Goal: Task Accomplishment & Management: Manage account settings

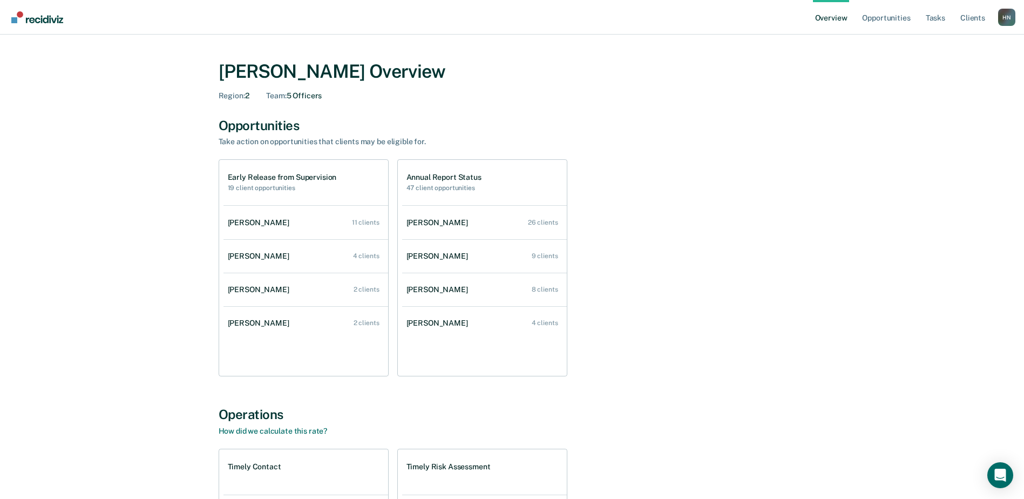
click at [265, 179] on h1 "Early Release from Supervision" at bounding box center [282, 177] width 109 height 9
click at [287, 178] on h1 "Early Release from Supervision" at bounding box center [282, 177] width 109 height 9
click at [267, 218] on div "[PERSON_NAME]" at bounding box center [261, 222] width 66 height 9
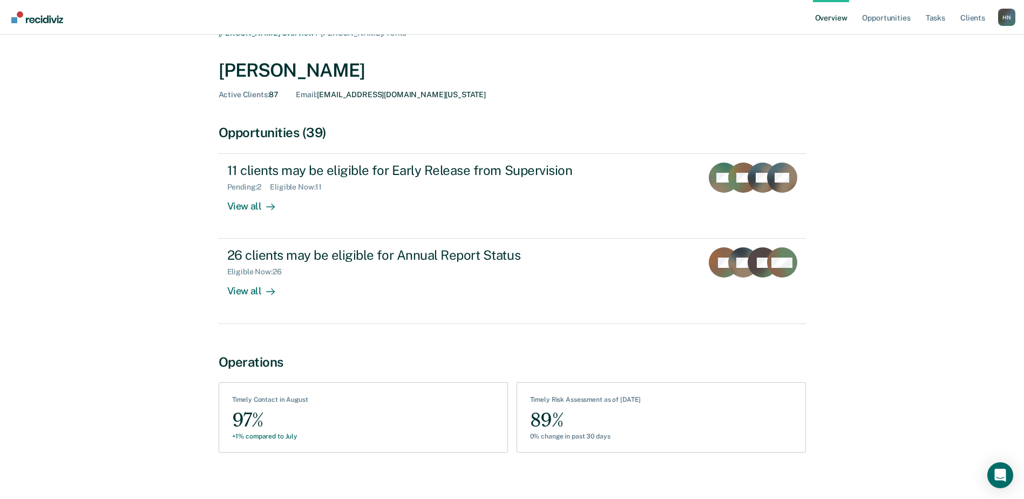
scroll to position [29, 0]
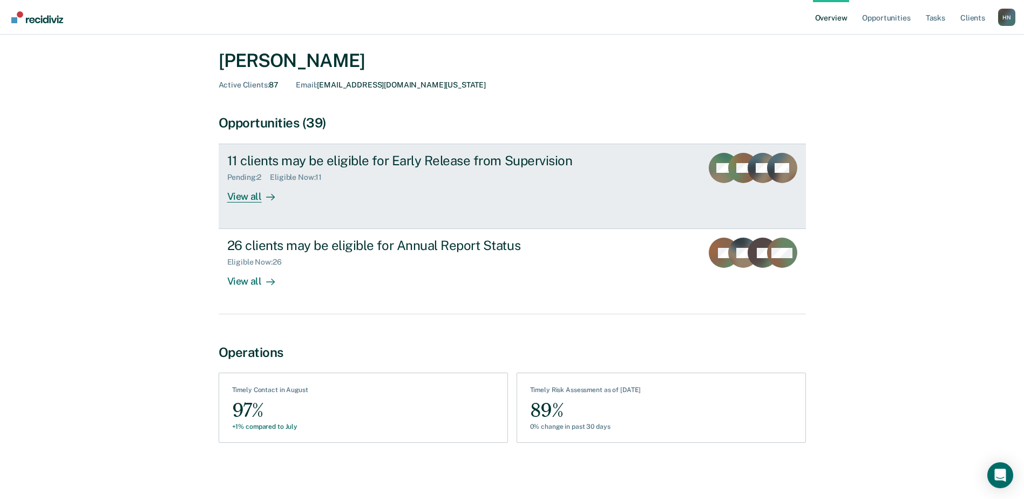
click at [254, 196] on div "View all" at bounding box center [257, 192] width 60 height 21
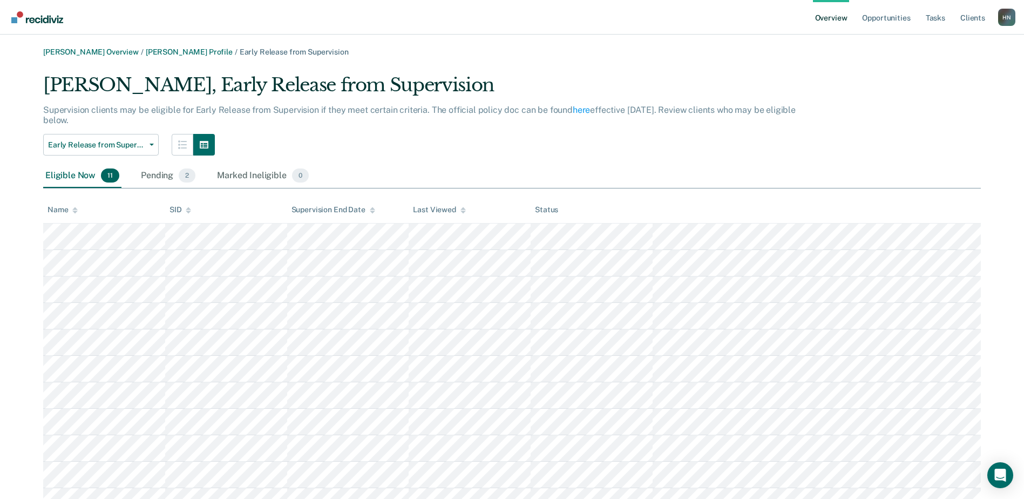
click at [591, 147] on div "Early Release from Supervision Annual Report Status Early Release from Supervis…" at bounding box center [427, 145] width 768 height 22
click at [189, 53] on link "[PERSON_NAME] Profile" at bounding box center [189, 52] width 87 height 9
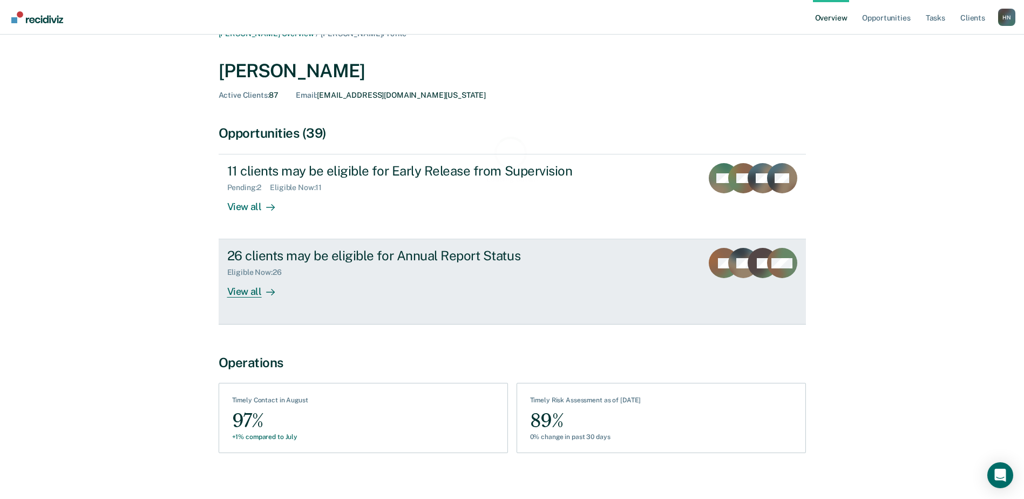
scroll to position [29, 0]
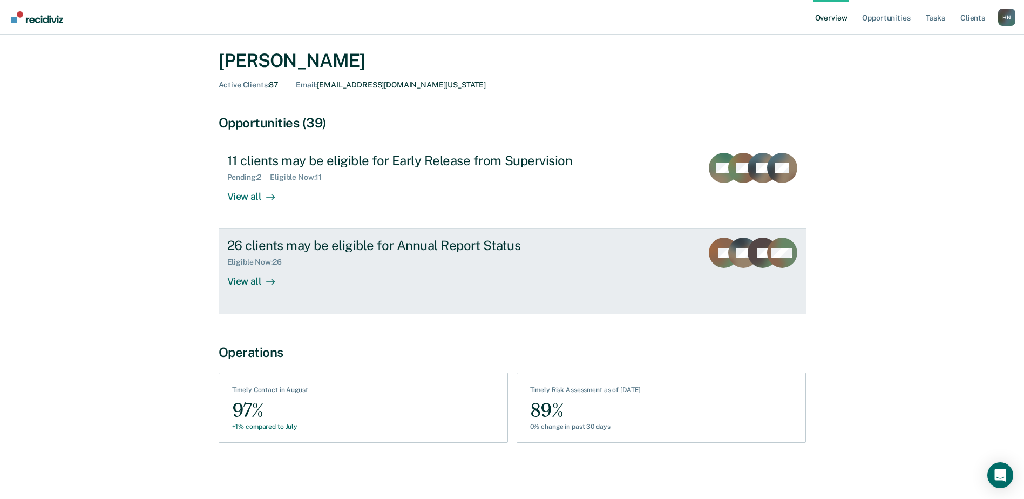
click at [377, 236] on link "26 clients may be eligible for Annual Report Status Eligible Now : 26 View all …" at bounding box center [512, 271] width 587 height 85
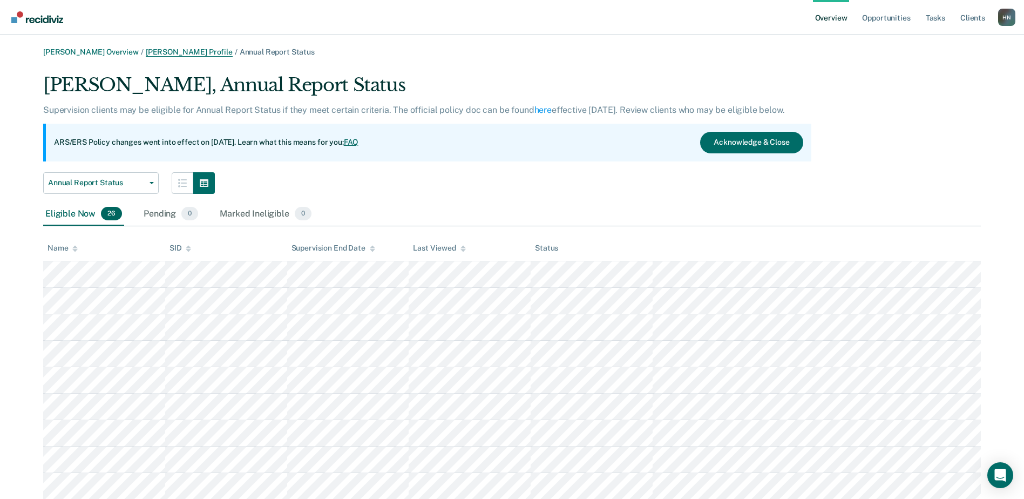
click at [174, 53] on link "[PERSON_NAME] Profile" at bounding box center [189, 52] width 87 height 9
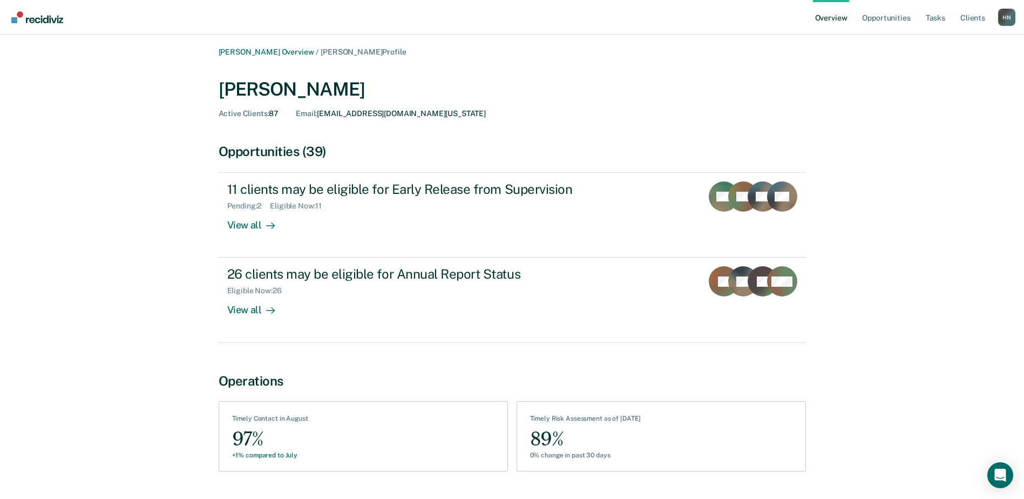
click at [818, 19] on link "Overview" at bounding box center [831, 17] width 37 height 35
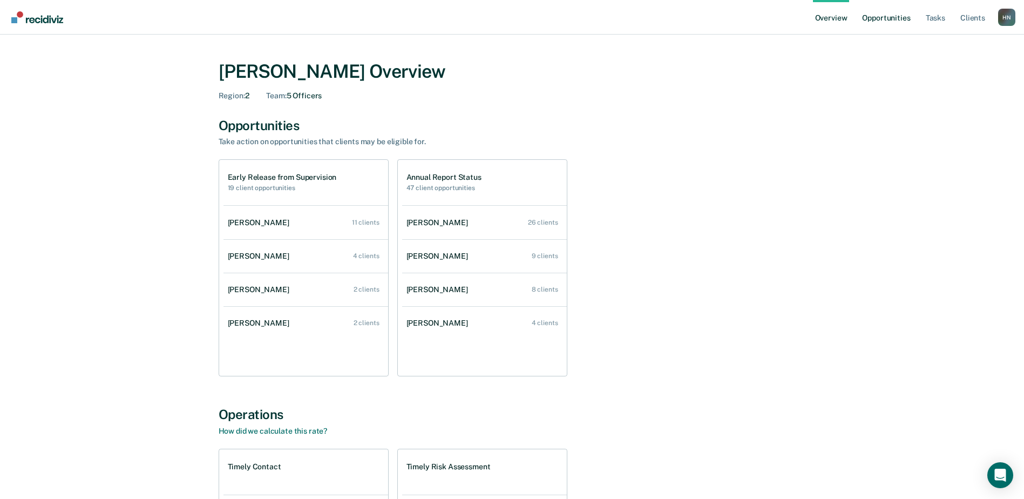
click at [877, 22] on link "Opportunities" at bounding box center [886, 17] width 52 height 35
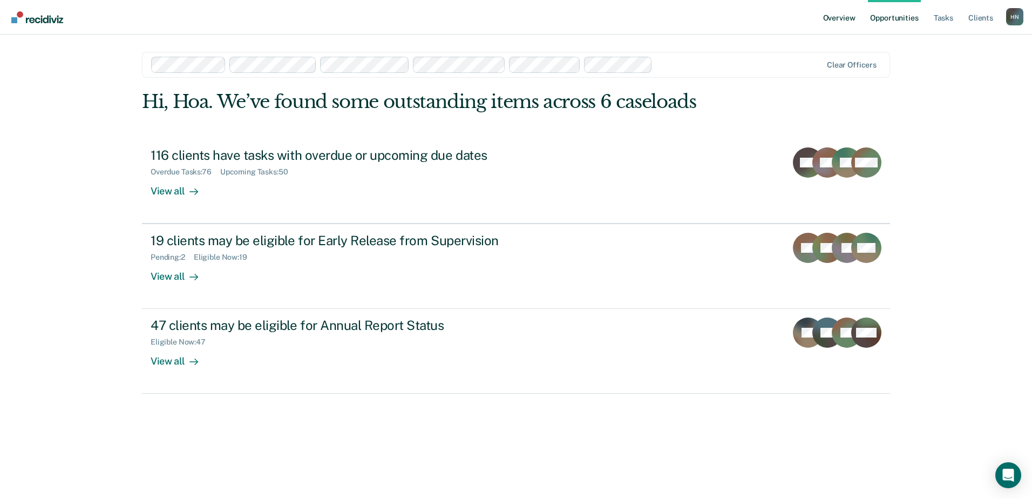
click at [840, 23] on link "Overview" at bounding box center [839, 17] width 37 height 35
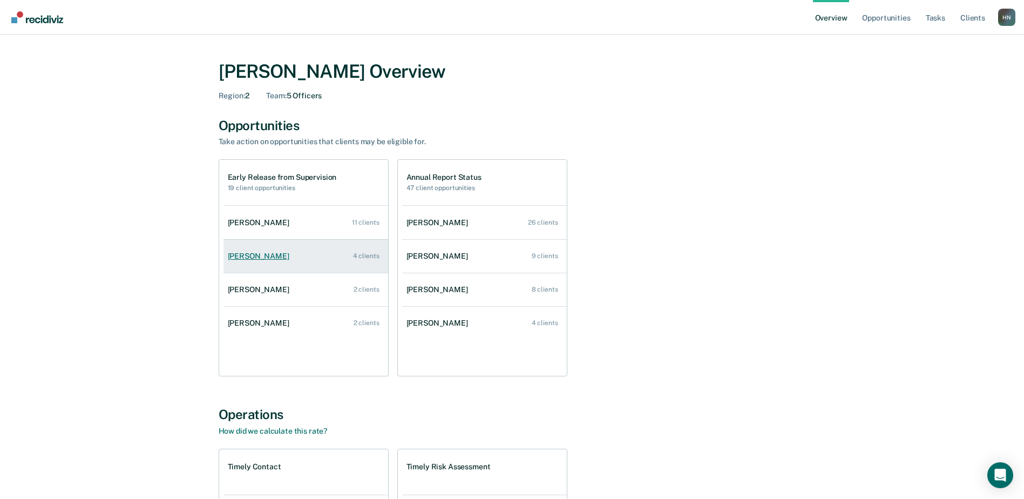
click at [263, 253] on div "[PERSON_NAME]" at bounding box center [261, 256] width 66 height 9
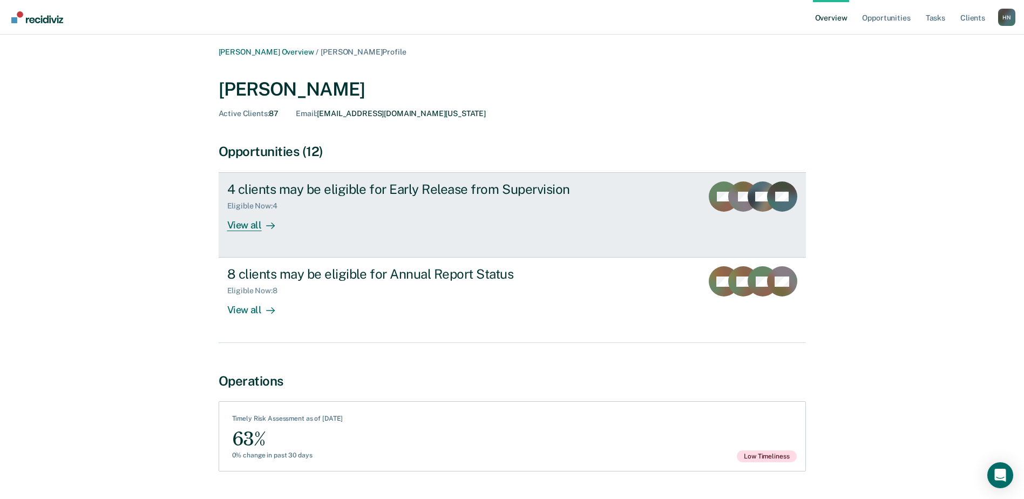
click at [246, 223] on div "View all" at bounding box center [257, 221] width 60 height 21
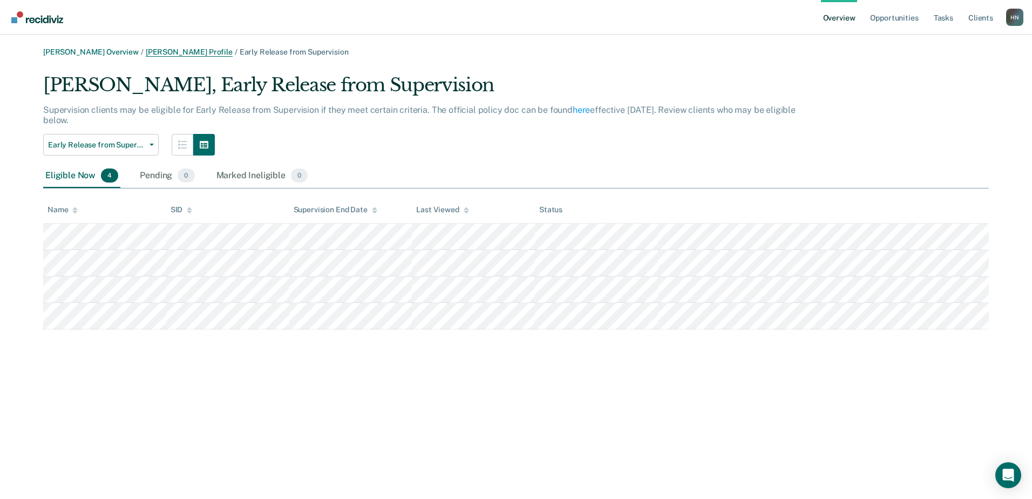
click at [178, 52] on link "[PERSON_NAME] Profile" at bounding box center [189, 52] width 87 height 9
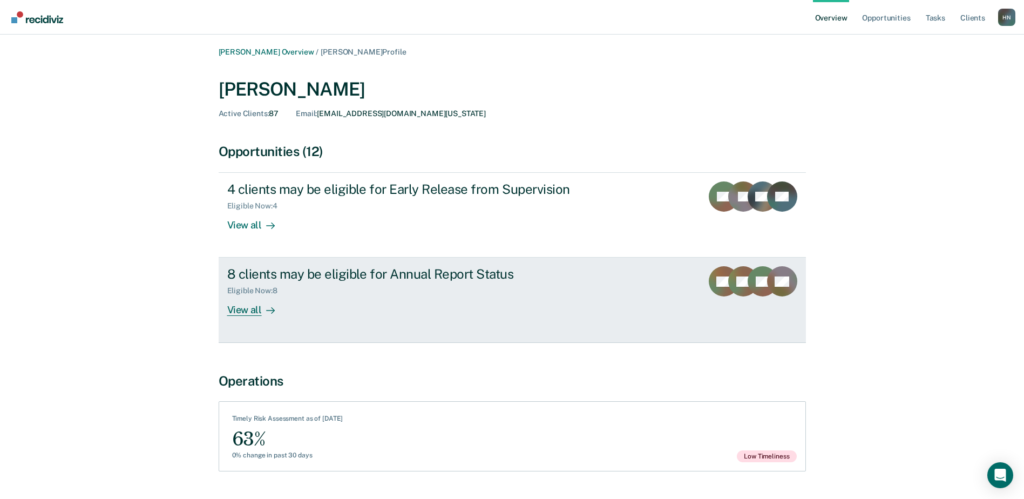
click at [252, 315] on div "View all" at bounding box center [257, 305] width 60 height 21
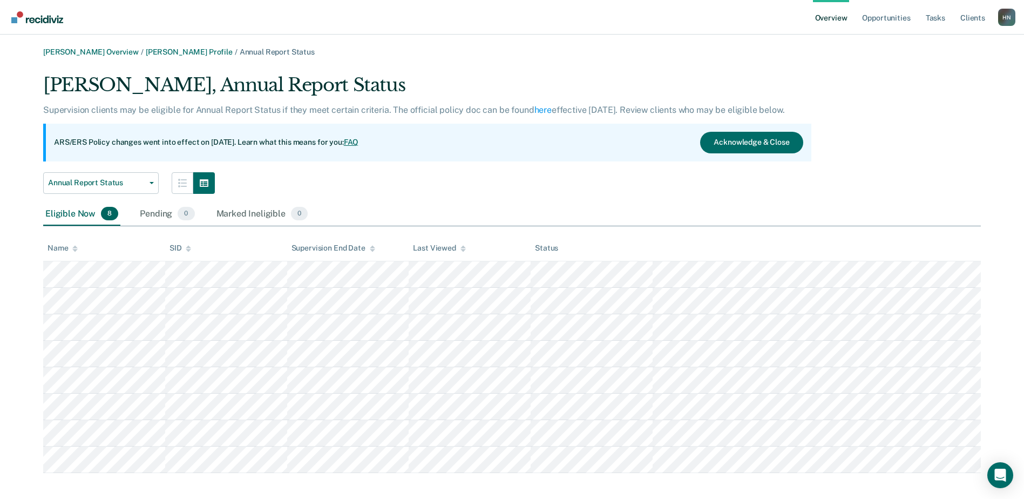
click at [842, 8] on link "Overview" at bounding box center [831, 17] width 37 height 35
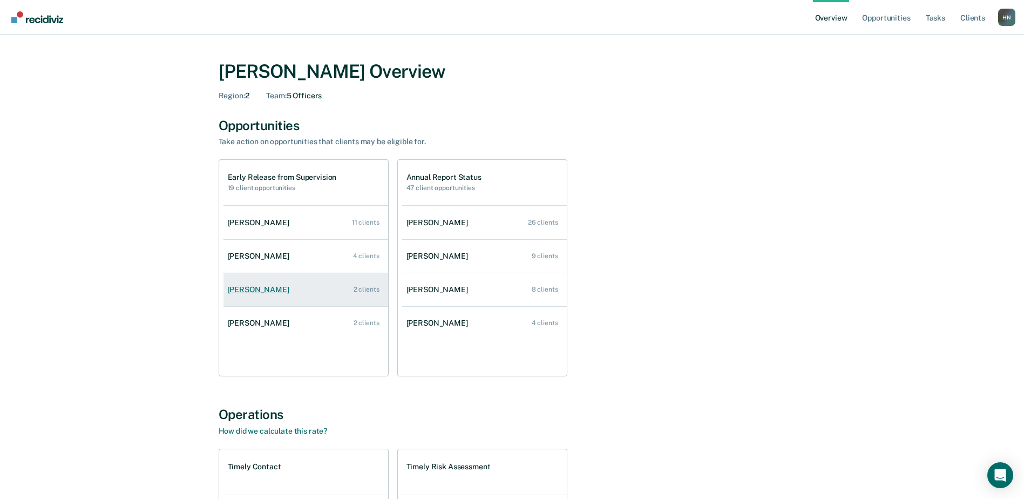
click at [259, 288] on div "[PERSON_NAME]" at bounding box center [261, 289] width 66 height 9
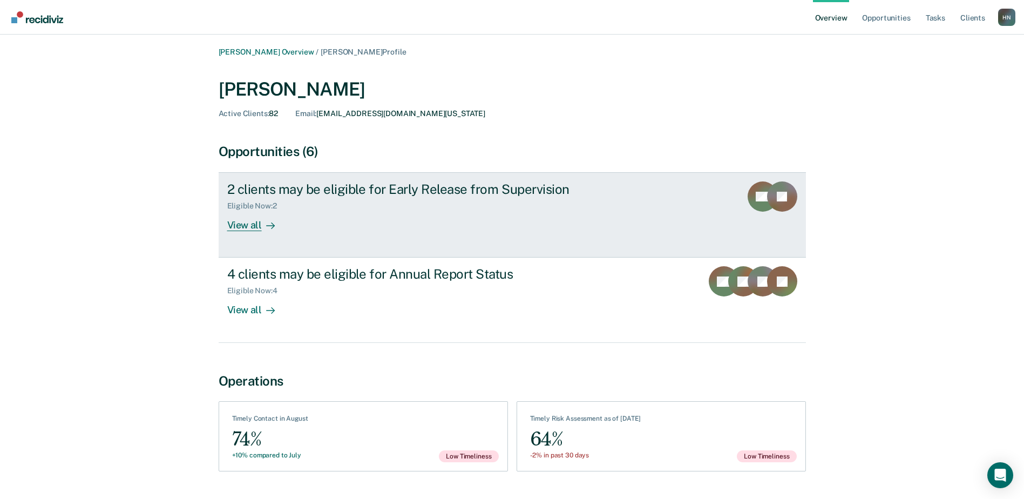
click at [376, 190] on div "2 clients may be eligible for Early Release from Supervision" at bounding box center [416, 189] width 379 height 16
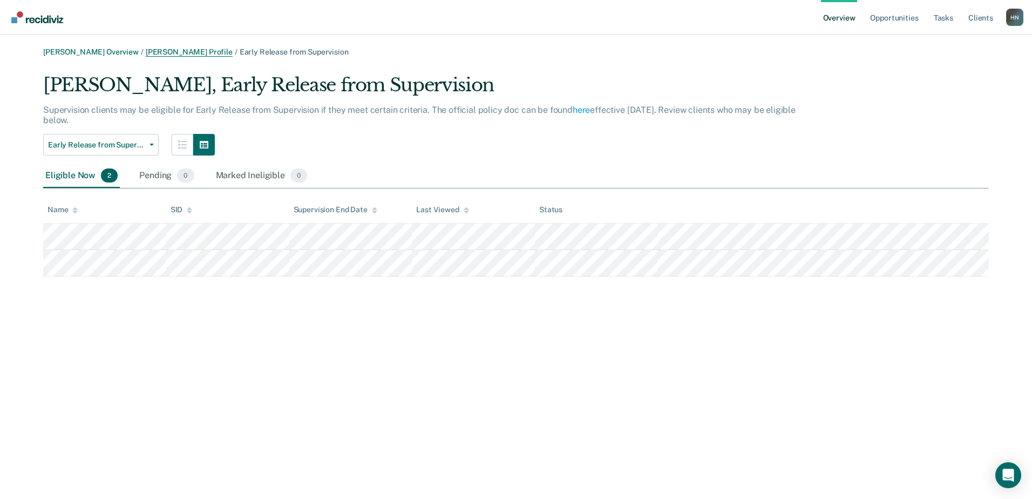
click at [182, 48] on link "[PERSON_NAME] Profile" at bounding box center [189, 52] width 87 height 9
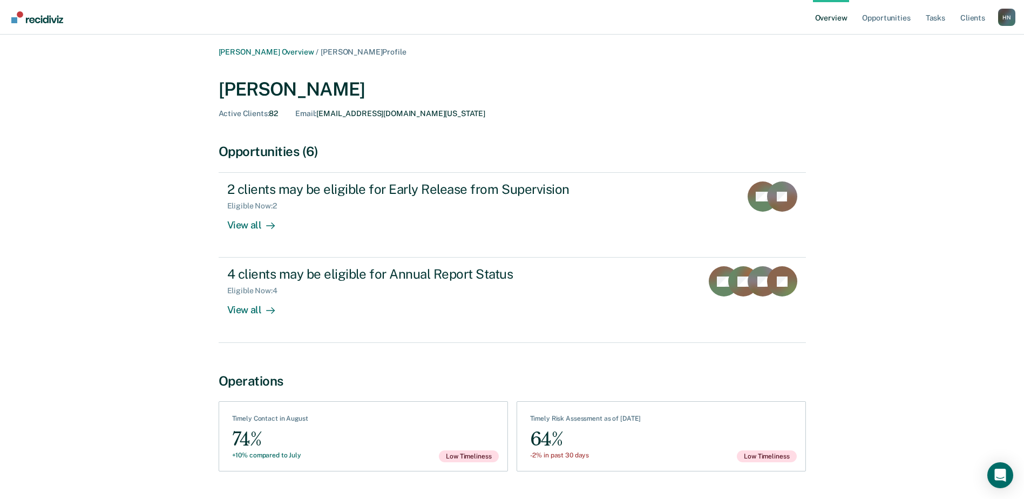
click at [959, 222] on div "[PERSON_NAME] Overview / [PERSON_NAME] Profile [PERSON_NAME] Active Clients : 8…" at bounding box center [512, 270] width 998 height 445
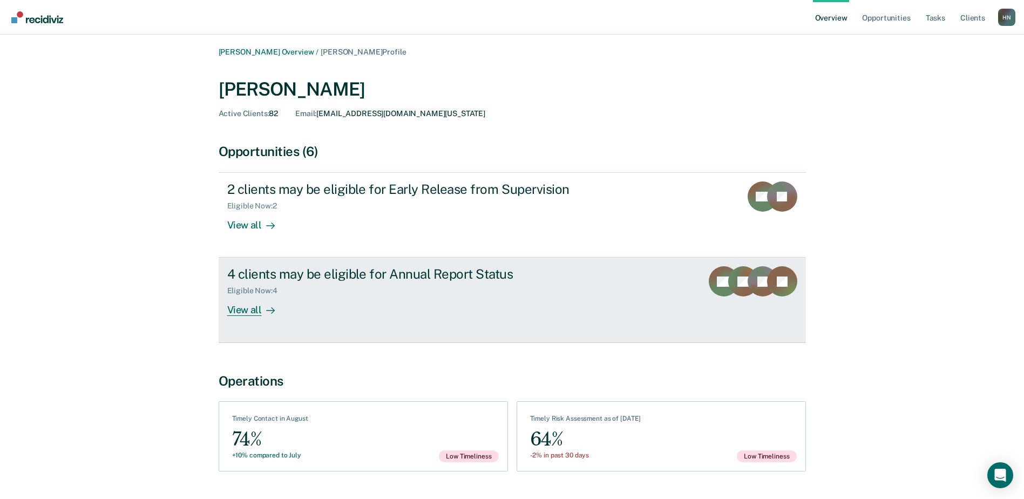
click at [456, 274] on div "4 clients may be eligible for Annual Report Status" at bounding box center [416, 274] width 379 height 16
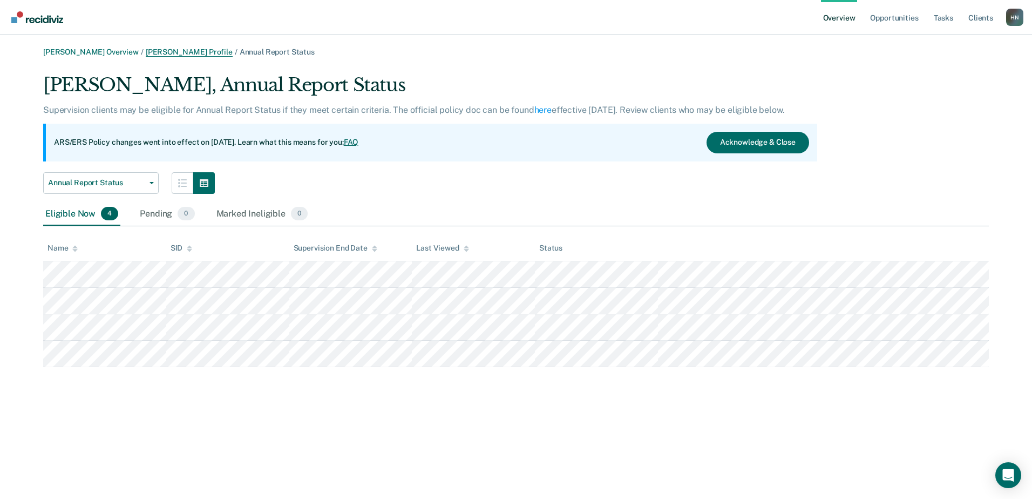
click at [166, 48] on link "[PERSON_NAME] Profile" at bounding box center [189, 52] width 87 height 9
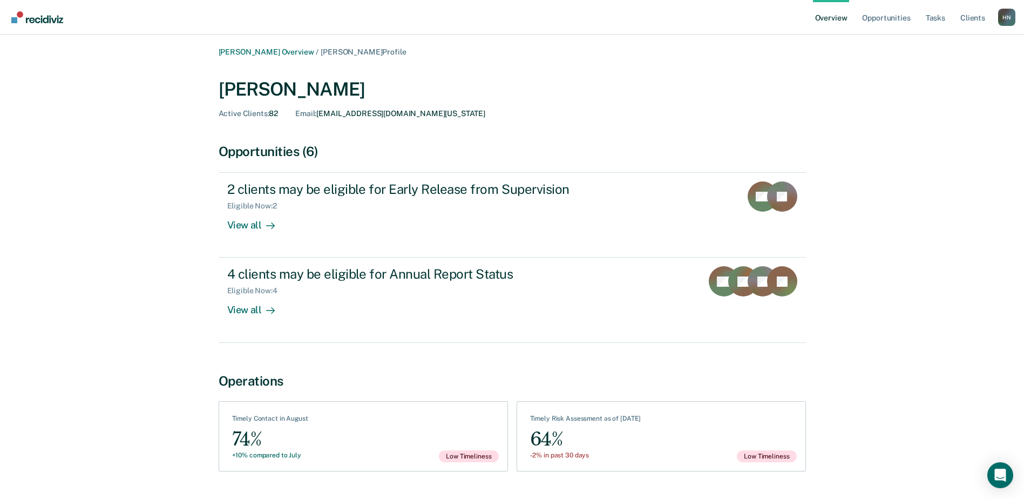
drag, startPoint x: 806, startPoint y: 60, endPoint x: 1032, endPoint y: 128, distance: 236.2
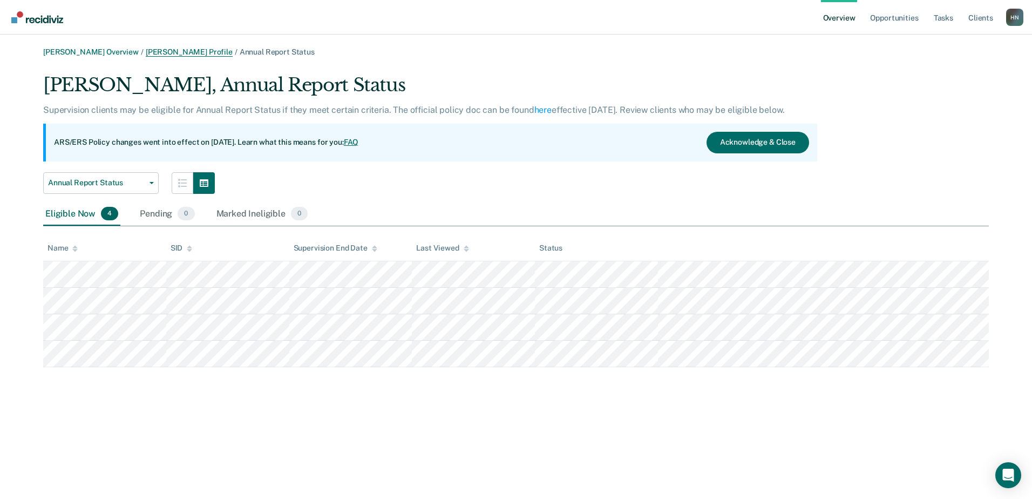
click at [177, 48] on link "[PERSON_NAME] Profile" at bounding box center [189, 52] width 87 height 9
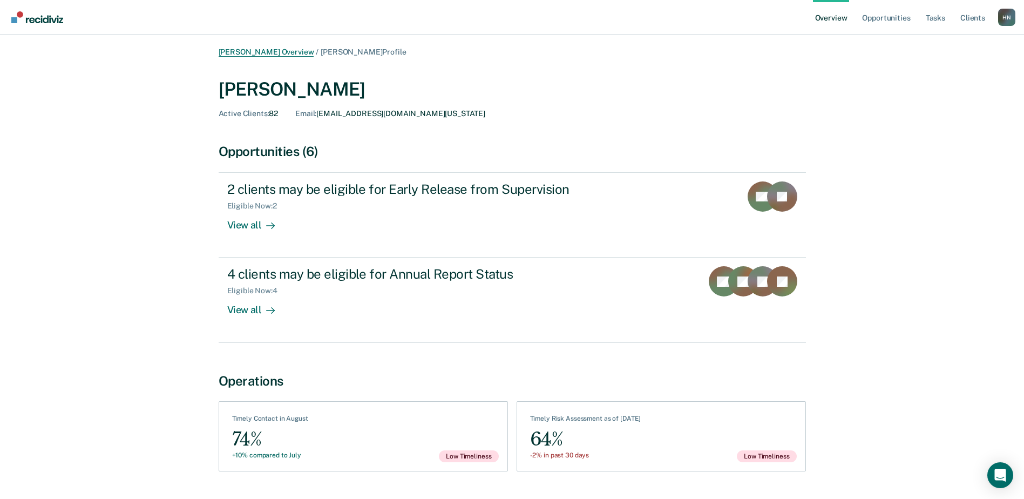
click at [259, 52] on link "[PERSON_NAME] Overview" at bounding box center [267, 52] width 96 height 9
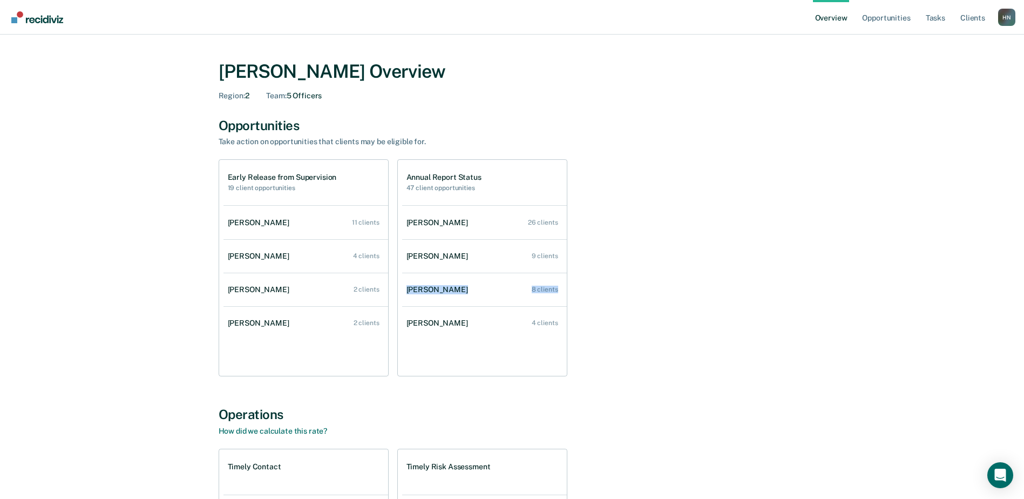
click at [872, 273] on div "[PERSON_NAME] Overview Region : 2 Team : 5 Officers Opportunities Take action o…" at bounding box center [512, 368] width 998 height 640
click at [261, 324] on div "[PERSON_NAME]" at bounding box center [261, 323] width 66 height 9
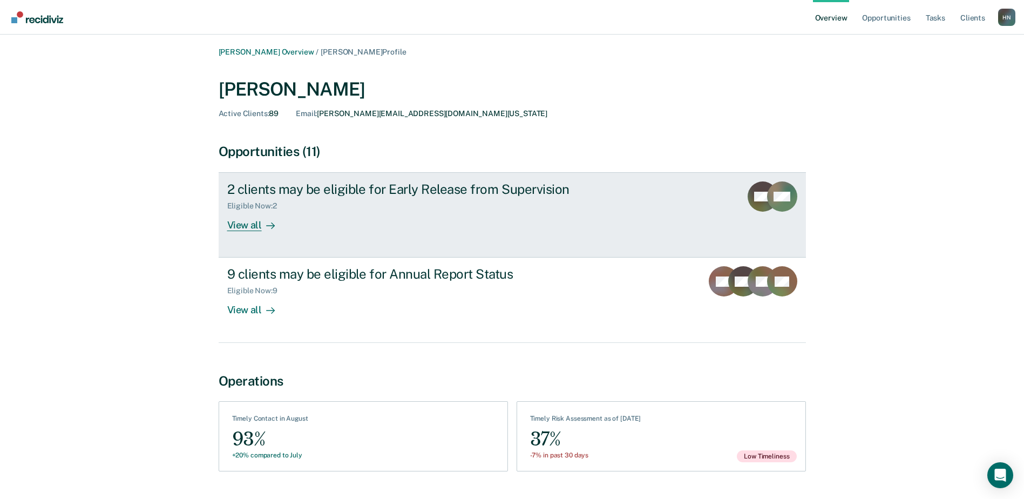
click at [538, 198] on div "Eligible Now : 2" at bounding box center [416, 203] width 379 height 13
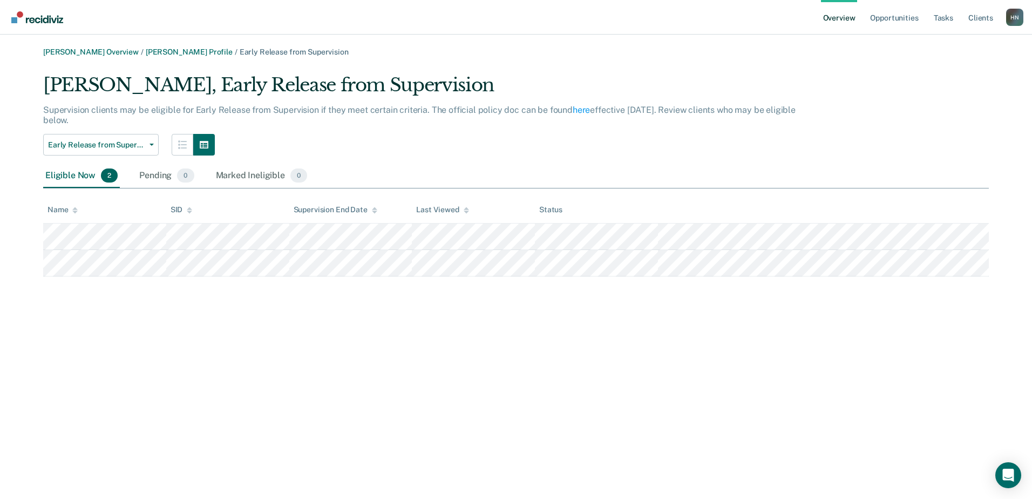
click at [167, 45] on main "[PERSON_NAME] Overview / [PERSON_NAME] Profile / Early Release from Supervision…" at bounding box center [516, 267] width 1032 height 464
click at [167, 51] on link "[PERSON_NAME] Profile" at bounding box center [189, 52] width 87 height 9
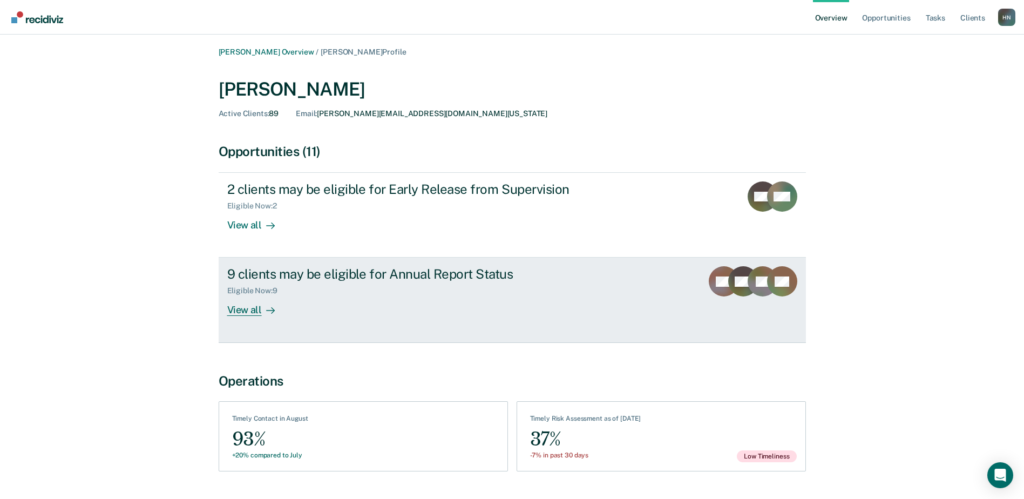
click at [464, 274] on div "9 clients may be eligible for Annual Report Status" at bounding box center [416, 274] width 379 height 16
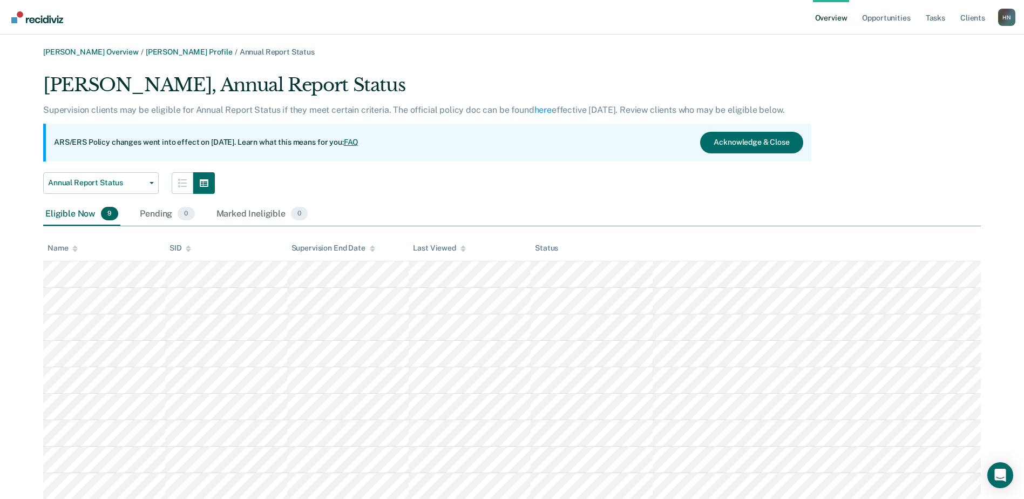
click at [581, 76] on div "[PERSON_NAME], Annual Report Status" at bounding box center [427, 89] width 768 height 31
click at [837, 21] on link "Overview" at bounding box center [831, 17] width 37 height 35
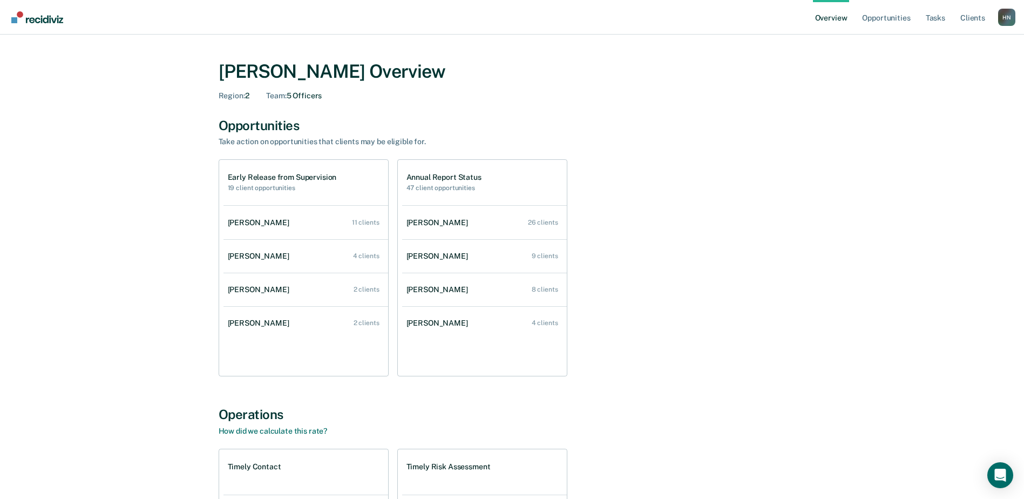
click at [582, 136] on div "Opportunities Take action on opportunities that clients may be eligible for." at bounding box center [512, 132] width 587 height 29
click at [844, 144] on div "[PERSON_NAME] Overview Region : 2 Team : 5 Officers Opportunities Take action o…" at bounding box center [512, 368] width 998 height 640
click at [820, 141] on div "[PERSON_NAME] Overview Region : 2 Team : 5 Officers Opportunities Take action o…" at bounding box center [512, 368] width 648 height 640
click at [977, 20] on link "Client s" at bounding box center [972, 17] width 29 height 35
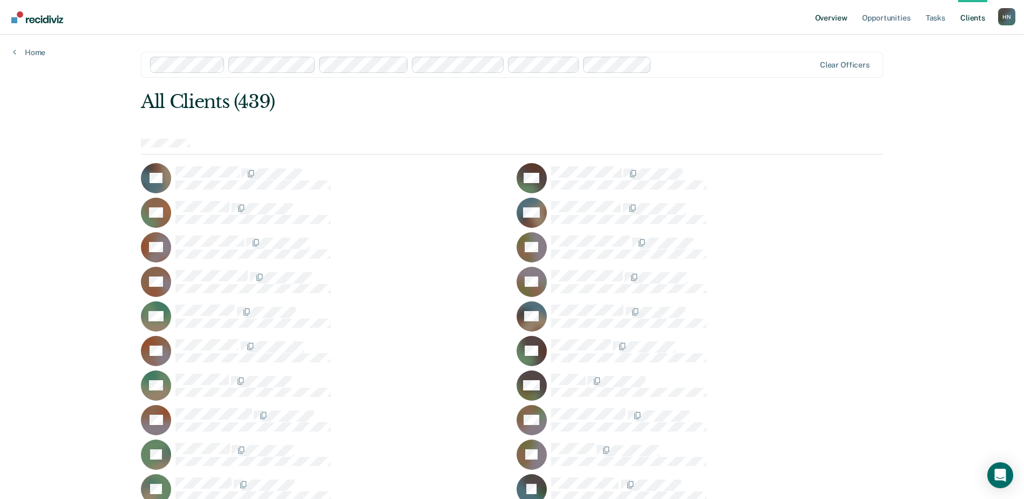
click at [830, 21] on link "Overview" at bounding box center [831, 17] width 37 height 35
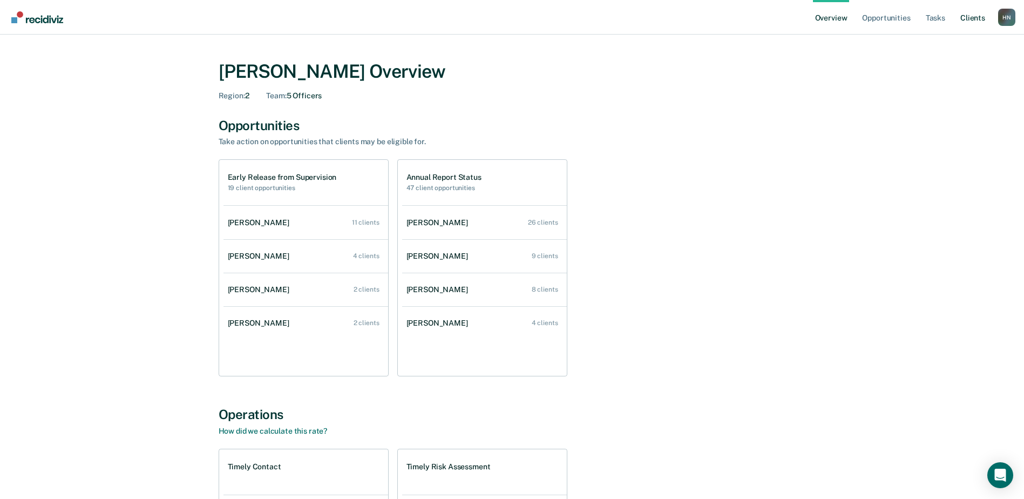
click at [967, 16] on link "Client s" at bounding box center [972, 17] width 29 height 35
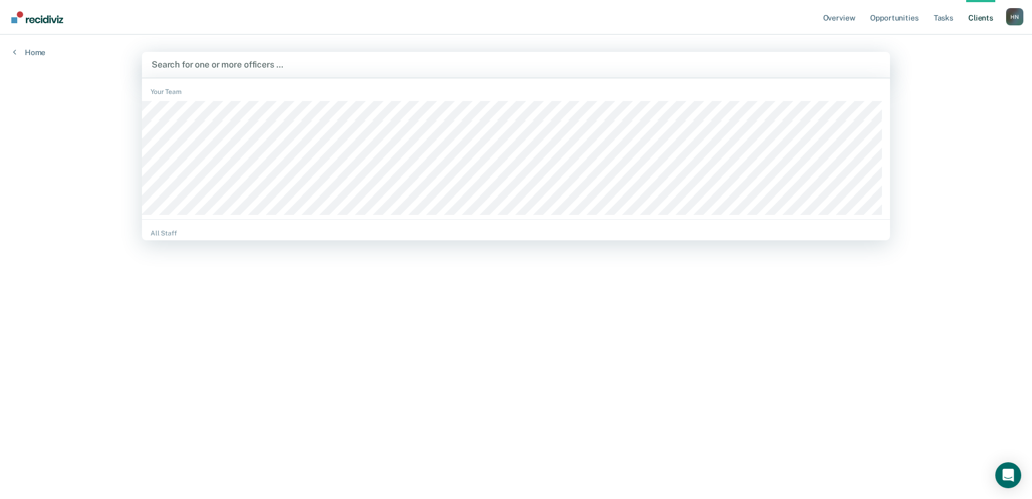
click at [205, 65] on div at bounding box center [516, 64] width 729 height 12
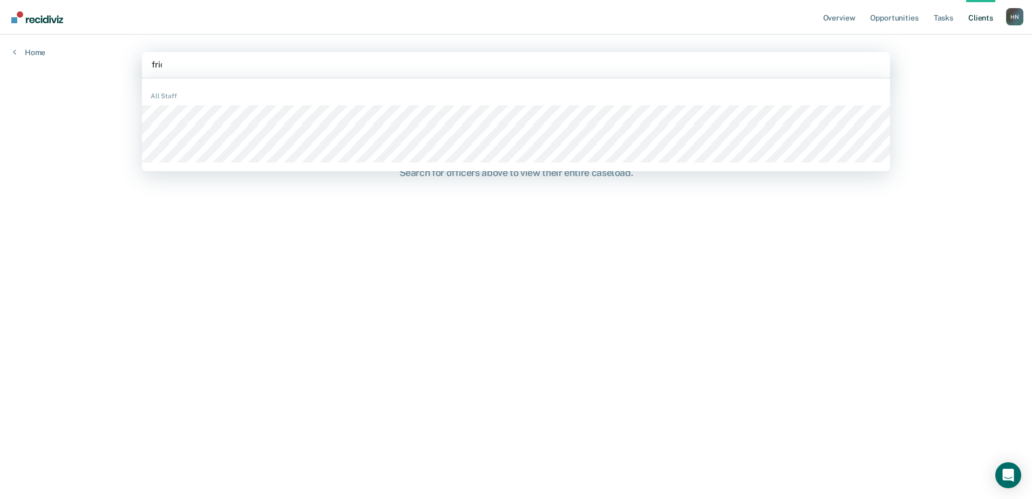
type input "[PERSON_NAME]"
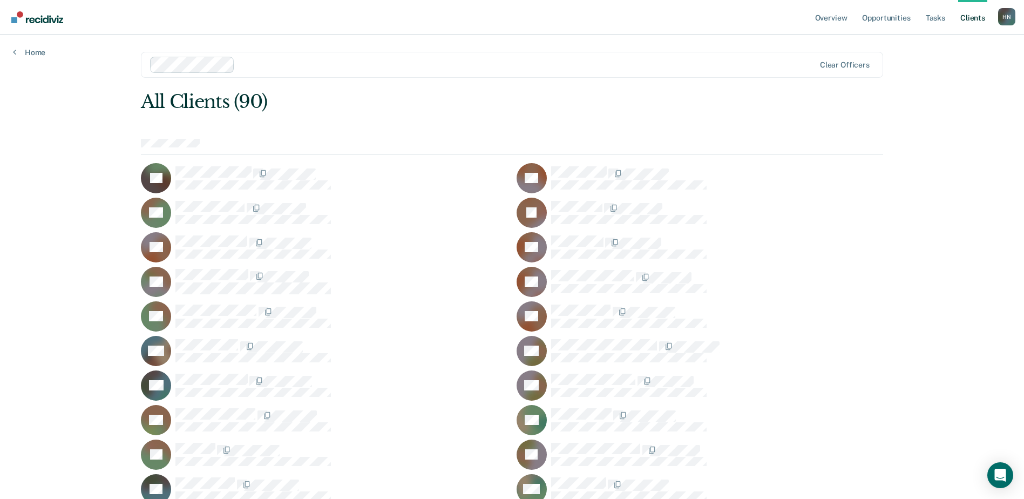
click at [203, 106] on div "All Clients (90)" at bounding box center [438, 102] width 594 height 22
drag, startPoint x: 230, startPoint y: 101, endPoint x: 260, endPoint y: 104, distance: 29.9
click at [230, 101] on div "All Clients (90)" at bounding box center [438, 102] width 594 height 22
click at [826, 18] on link "Overview" at bounding box center [831, 17] width 37 height 35
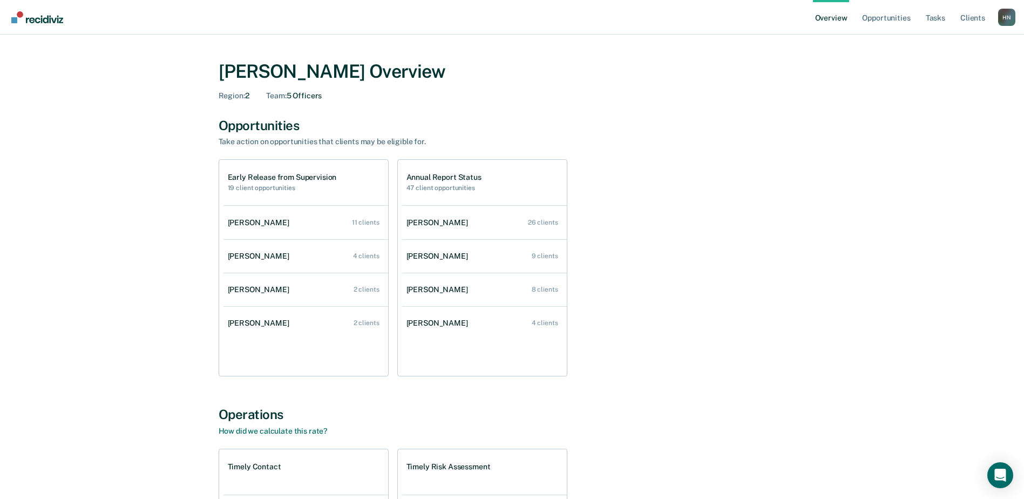
click at [349, 120] on div "Opportunities" at bounding box center [512, 126] width 587 height 16
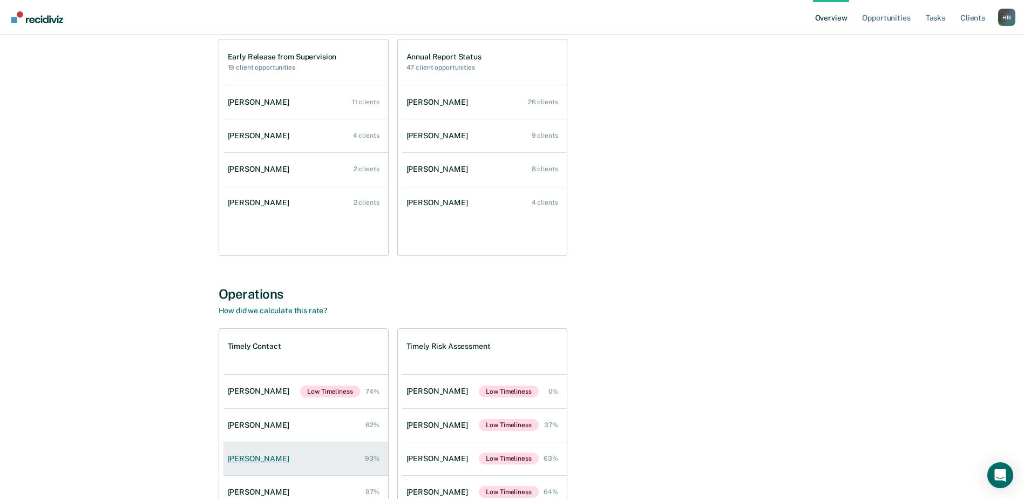
scroll to position [223, 0]
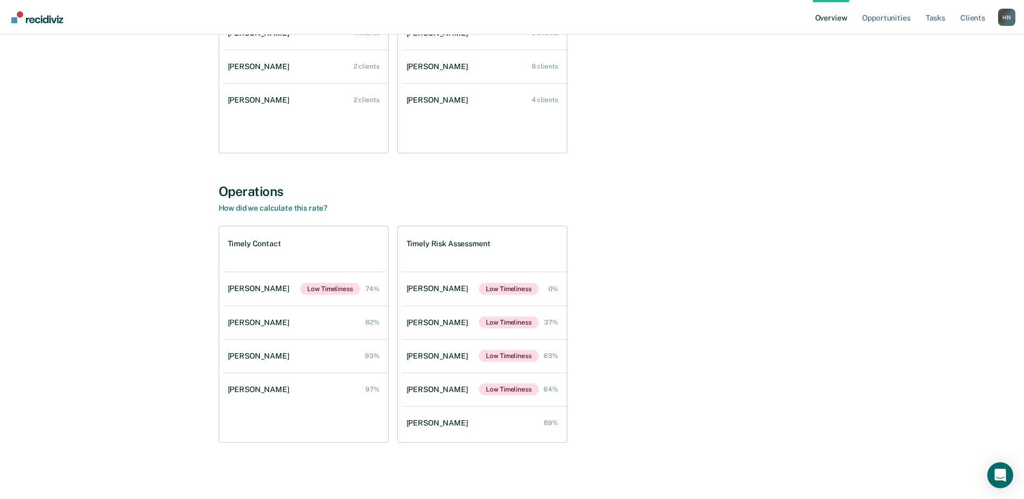
click at [777, 375] on div "Timely Contact [PERSON_NAME] Low Timeliness 74% [PERSON_NAME] 82% [PERSON_NAME]…" at bounding box center [512, 334] width 587 height 217
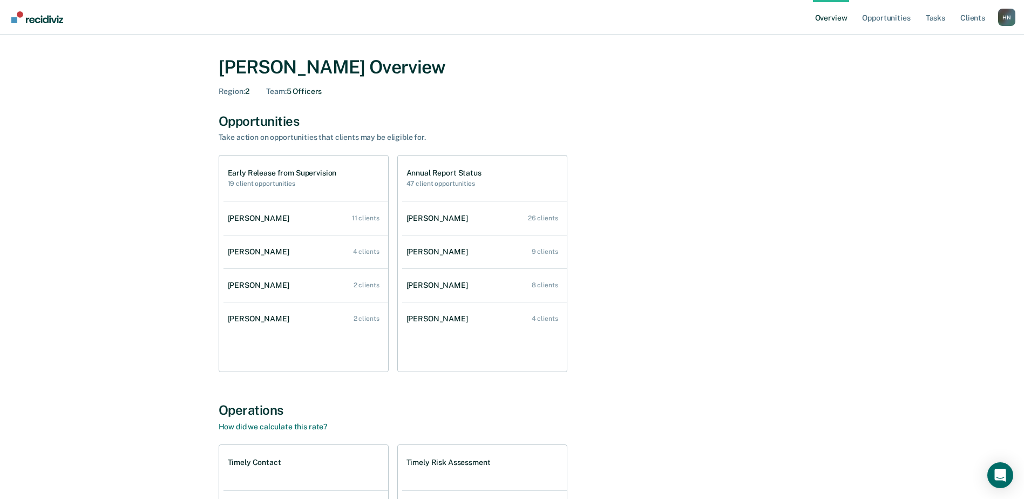
scroll to position [0, 0]
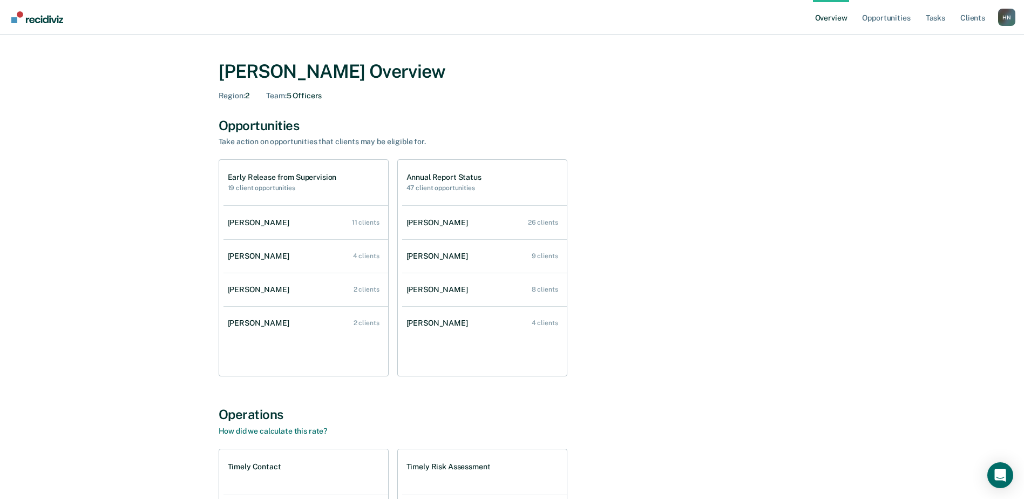
click at [764, 382] on div "[PERSON_NAME] Overview Region : 2 Team : 5 Officers Opportunities Take action o…" at bounding box center [512, 368] width 648 height 640
click at [299, 98] on div "Team : 5 Officers" at bounding box center [294, 95] width 56 height 9
click at [268, 76] on div "[PERSON_NAME] Overview" at bounding box center [512, 71] width 587 height 22
click at [558, 100] on div "Region : 2 Team : 5 Officers" at bounding box center [512, 95] width 587 height 9
click at [886, 20] on link "Opportunities" at bounding box center [886, 17] width 52 height 35
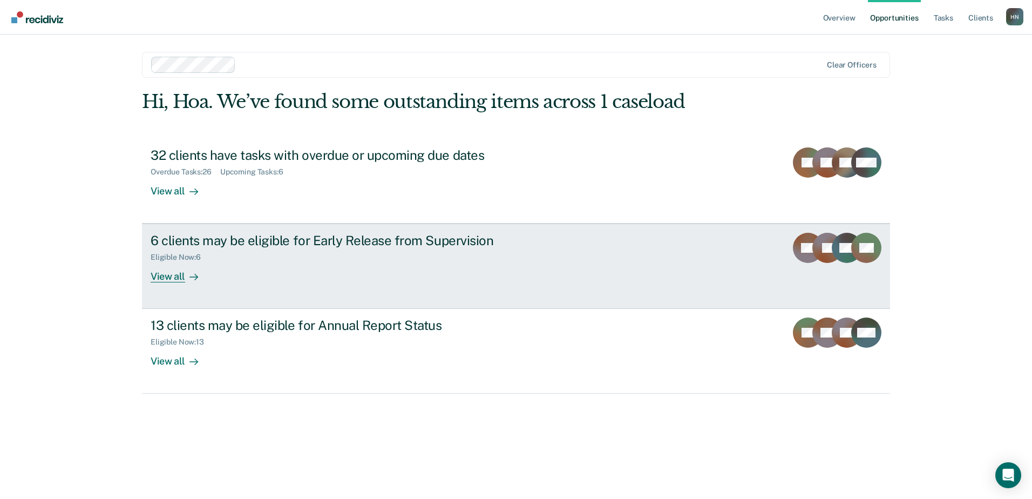
click at [163, 276] on div "View all" at bounding box center [181, 272] width 60 height 21
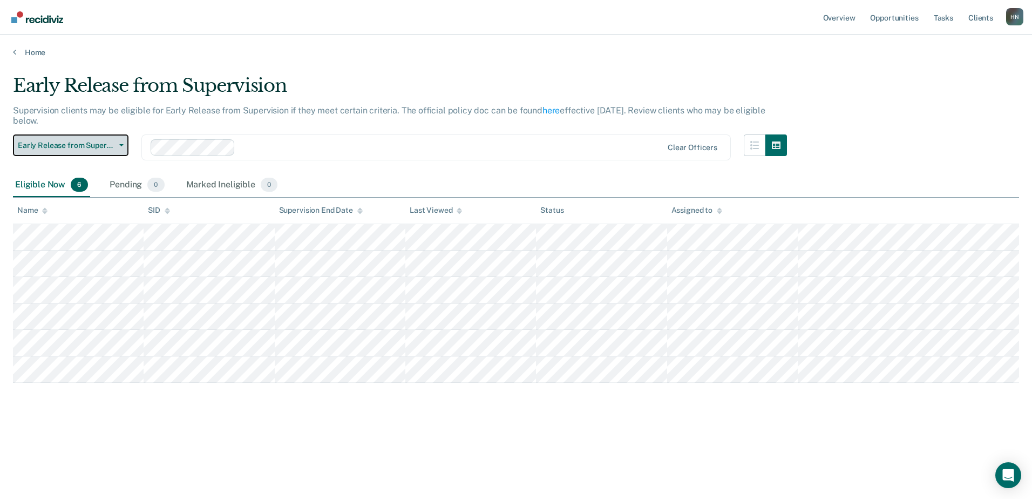
click at [103, 146] on span "Early Release from Supervision" at bounding box center [66, 145] width 97 height 9
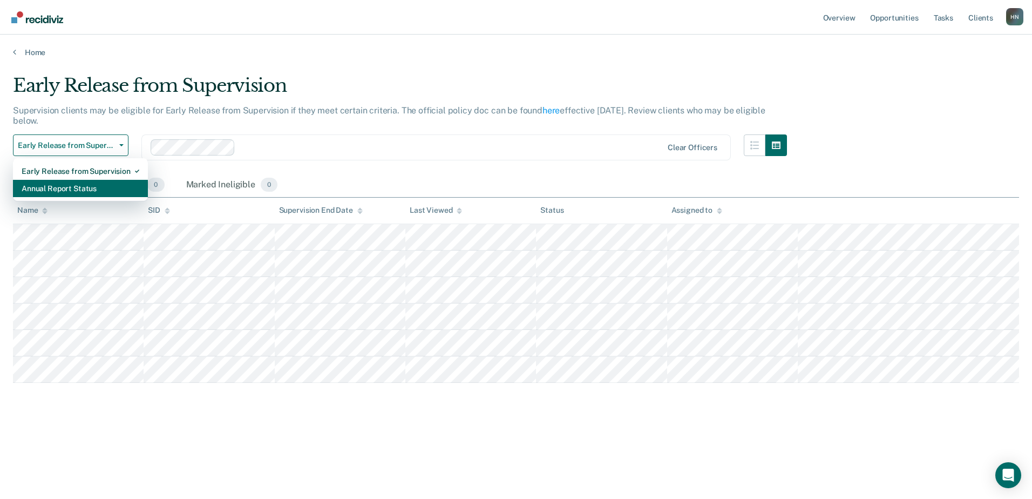
click at [91, 188] on div "Annual Report Status" at bounding box center [81, 188] width 118 height 17
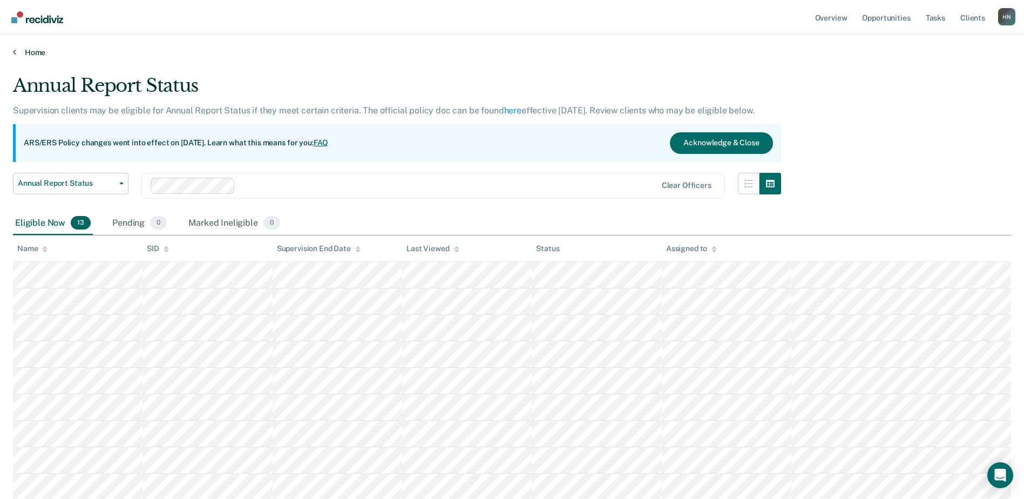
click at [31, 50] on div "Home" at bounding box center [512, 46] width 1024 height 23
click at [28, 53] on link "Home" at bounding box center [512, 53] width 998 height 10
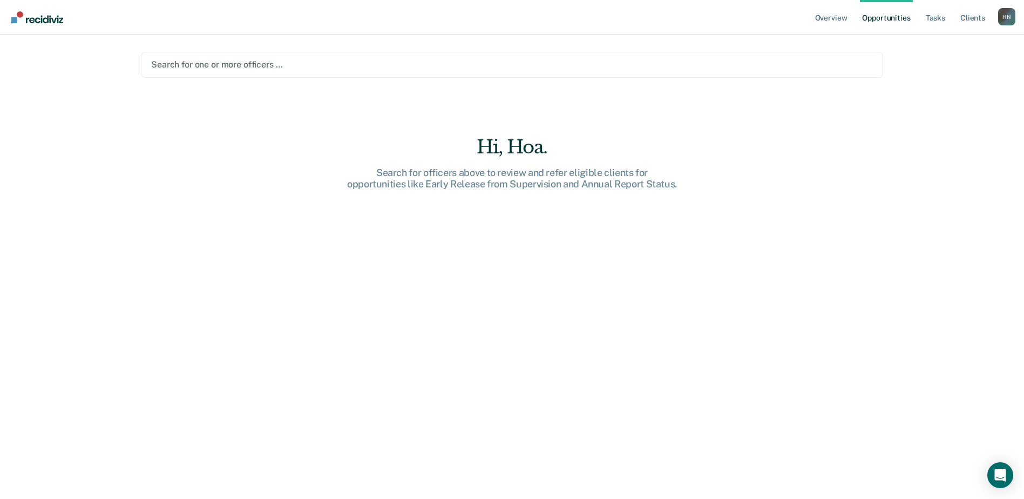
click at [230, 66] on div at bounding box center [512, 64] width 722 height 12
click at [230, 63] on div at bounding box center [512, 64] width 722 height 12
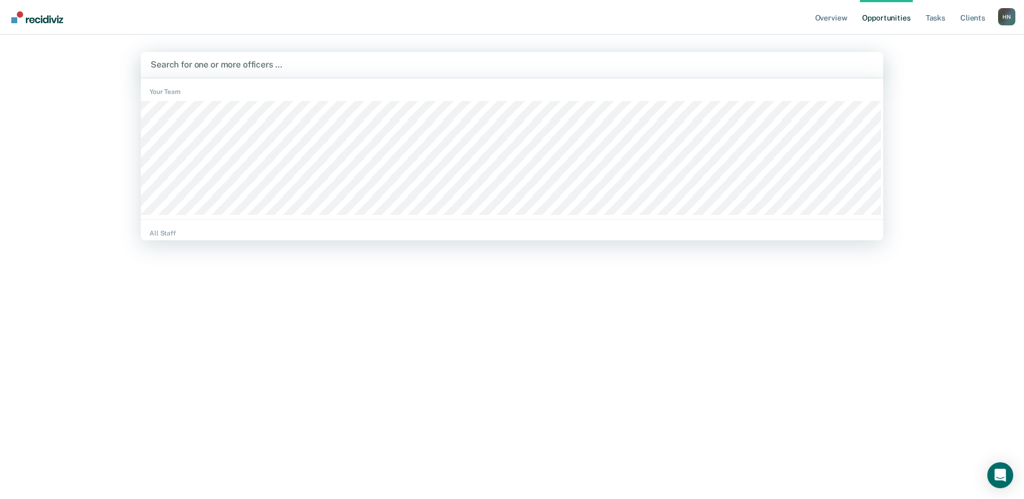
click at [230, 63] on div at bounding box center [512, 64] width 723 height 12
type input "oga"
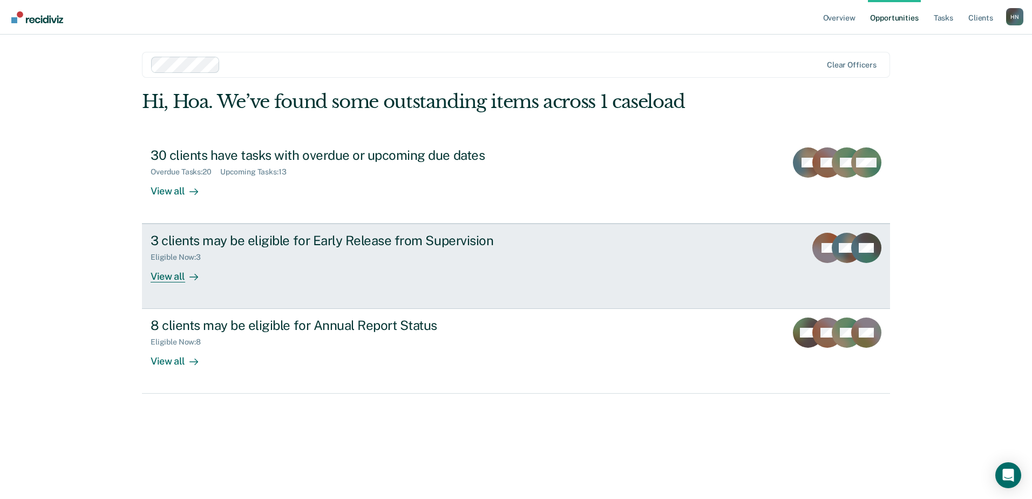
click at [394, 229] on link "3 clients may be eligible for Early Release from Supervision Eligible Now : 3 V…" at bounding box center [516, 266] width 748 height 85
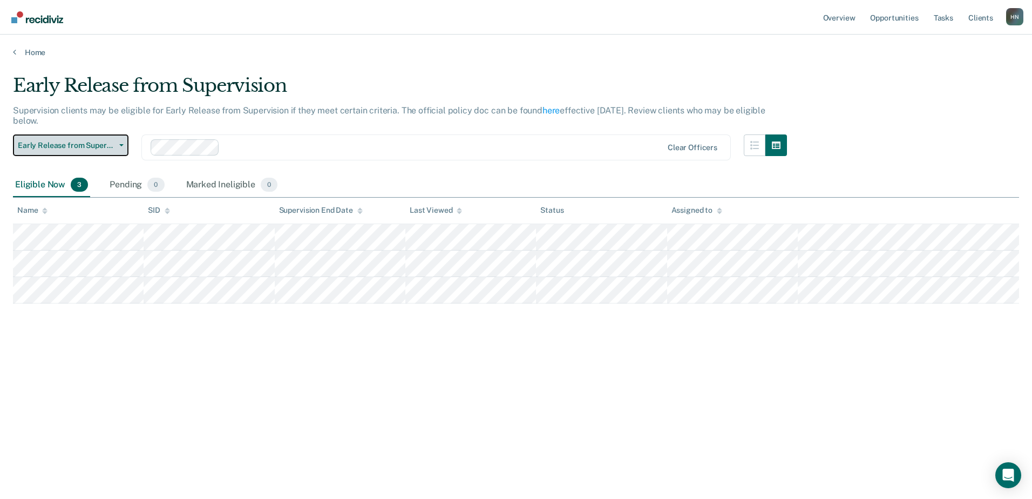
click at [103, 141] on span "Early Release from Supervision" at bounding box center [66, 145] width 97 height 9
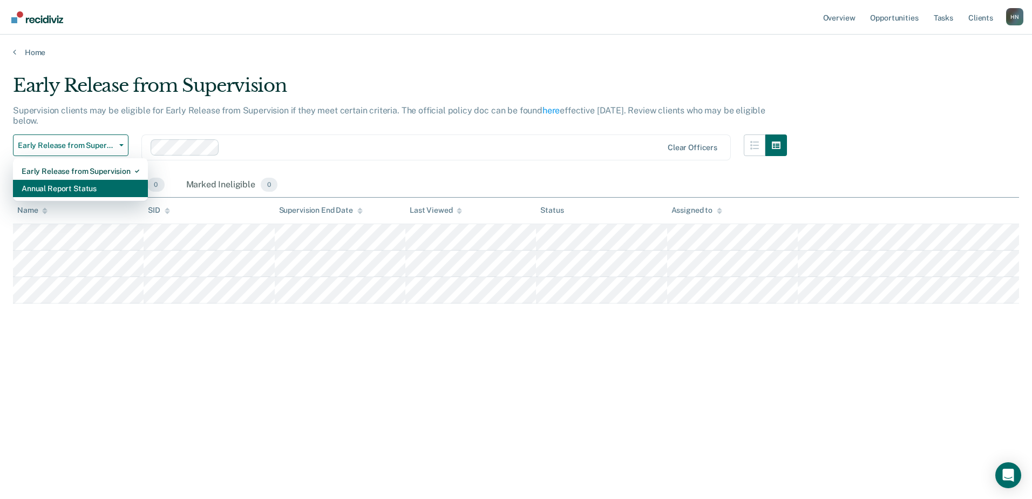
click at [68, 185] on div "Annual Report Status" at bounding box center [81, 188] width 118 height 17
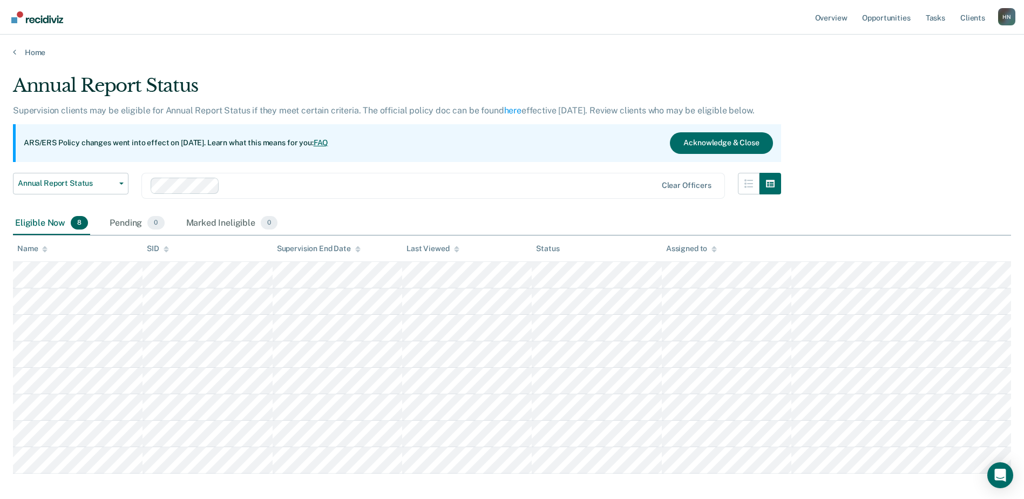
click at [954, 164] on div "Annual Report Status Supervision clients may be eligible for Annual Report Stat…" at bounding box center [512, 273] width 998 height 396
click at [19, 59] on main "Annual Report Status Supervision clients may be eligible for Annual Report Stat…" at bounding box center [512, 302] width 1024 height 491
click at [36, 52] on link "Home" at bounding box center [512, 53] width 998 height 10
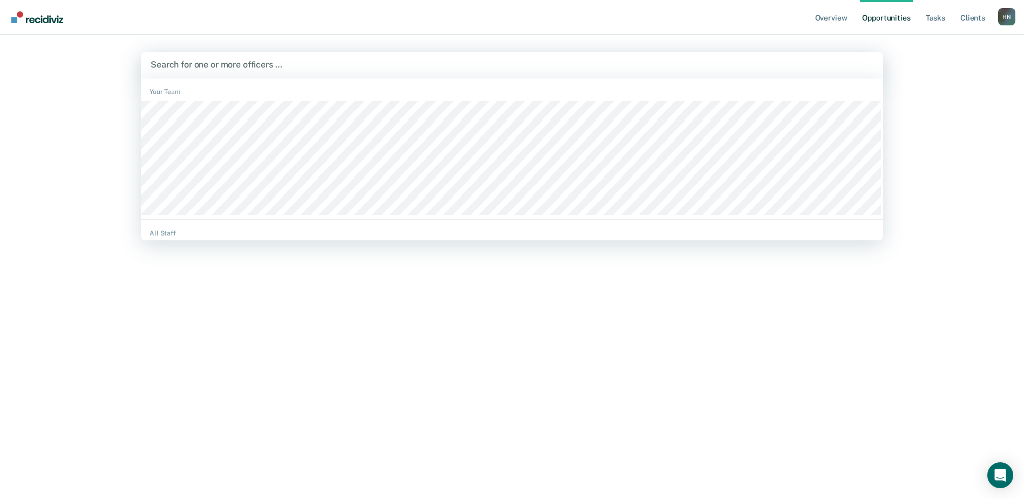
click at [240, 67] on div at bounding box center [512, 64] width 723 height 12
type input "jen"
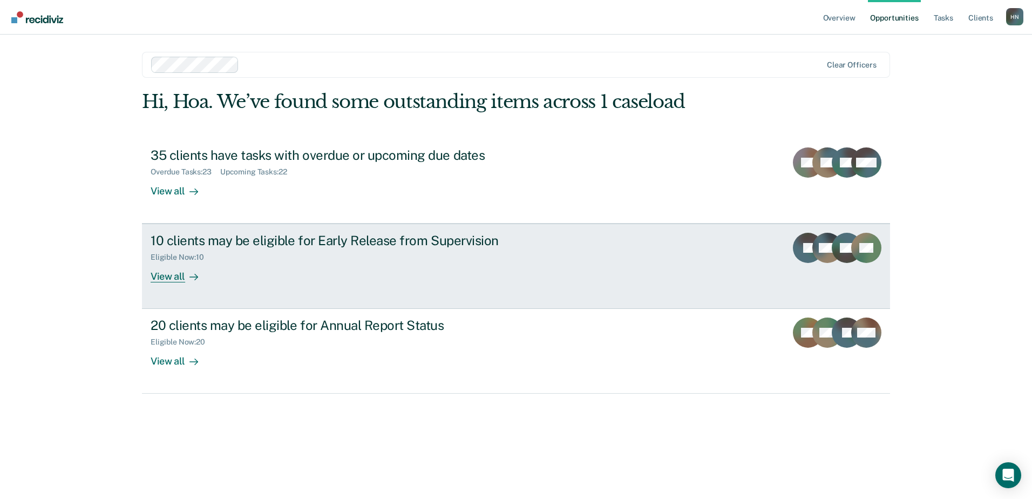
click at [354, 246] on div "10 clients may be eligible for Early Release from Supervision" at bounding box center [340, 241] width 379 height 16
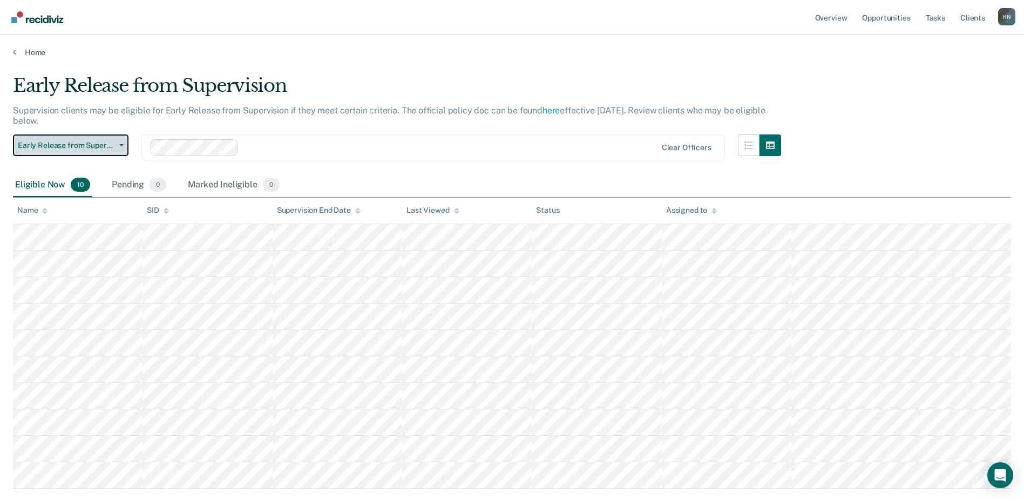
click at [92, 144] on span "Early Release from Supervision" at bounding box center [66, 145] width 97 height 9
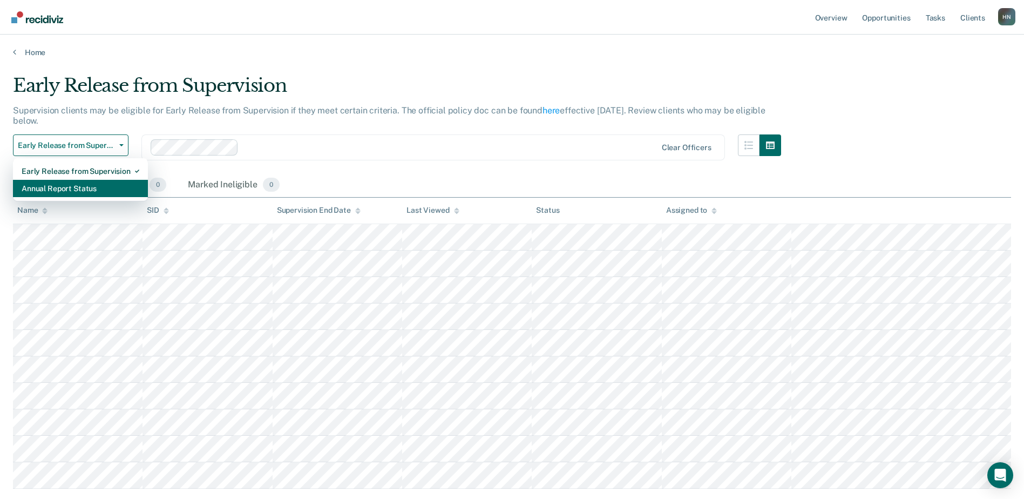
click at [89, 185] on div "Annual Report Status" at bounding box center [81, 188] width 118 height 17
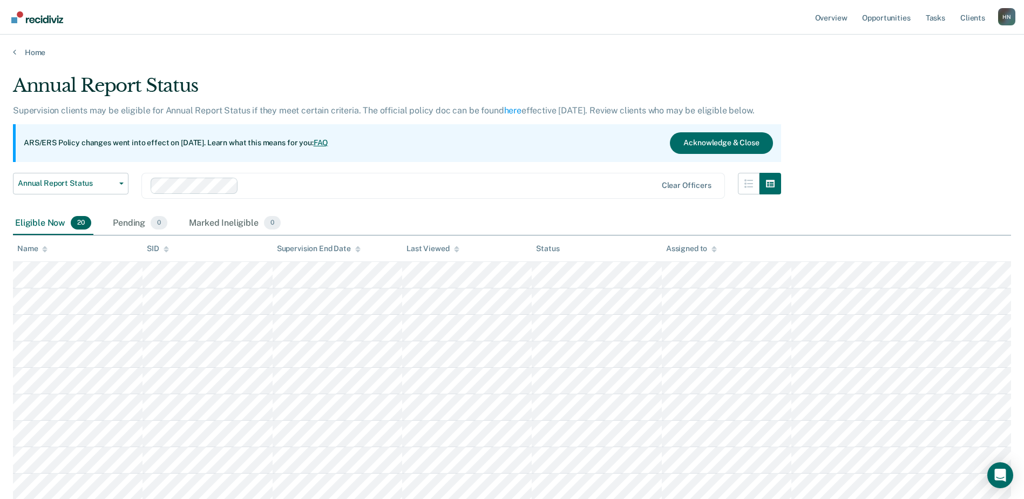
click at [955, 167] on div "Annual Report Status Supervision clients may be eligible for Annual Report Stat…" at bounding box center [512, 431] width 998 height 713
click at [734, 145] on button "Acknowledge & Close" at bounding box center [721, 143] width 103 height 22
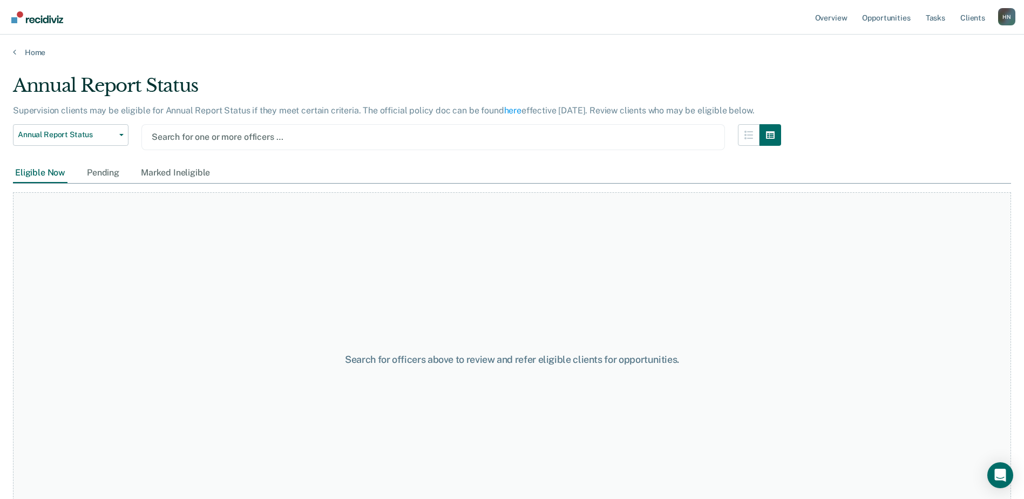
click at [961, 145] on div "Annual Report Status Supervision clients may be eligible for Annual Report Stat…" at bounding box center [512, 246] width 998 height 343
click at [389, 75] on div "Annual Report Status" at bounding box center [397, 90] width 768 height 31
click at [111, 134] on span "Annual Report Status" at bounding box center [66, 134] width 97 height 9
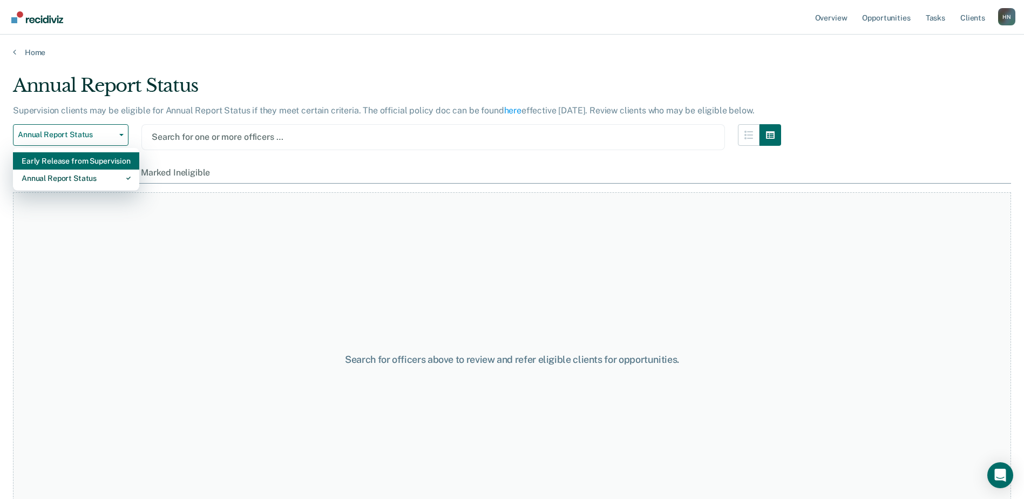
click at [82, 160] on div "Early Release from Supervision" at bounding box center [76, 160] width 109 height 17
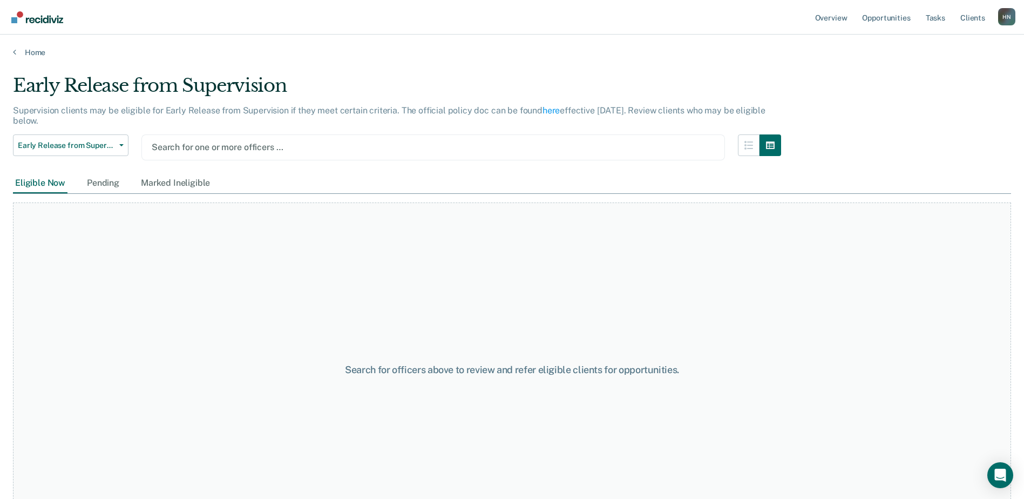
click at [225, 150] on div at bounding box center [433, 147] width 563 height 12
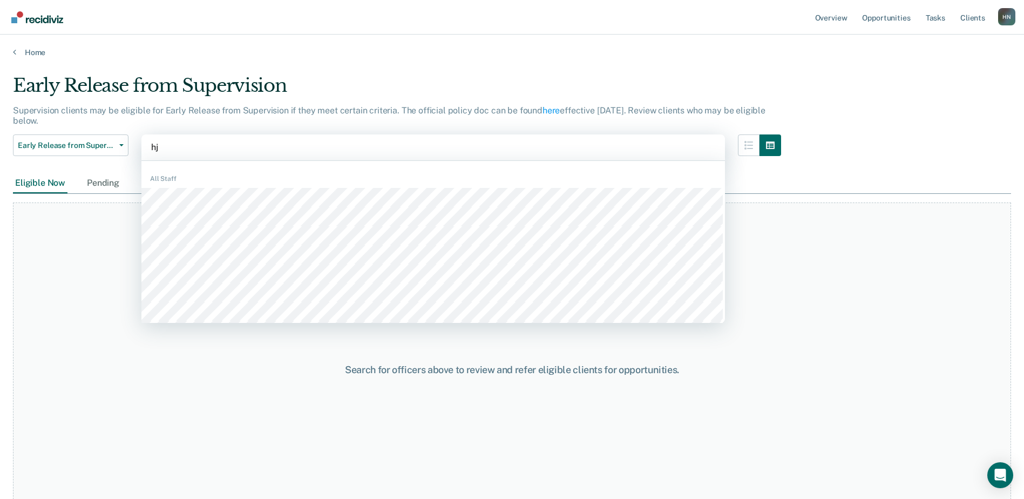
type input "h"
type input "hol"
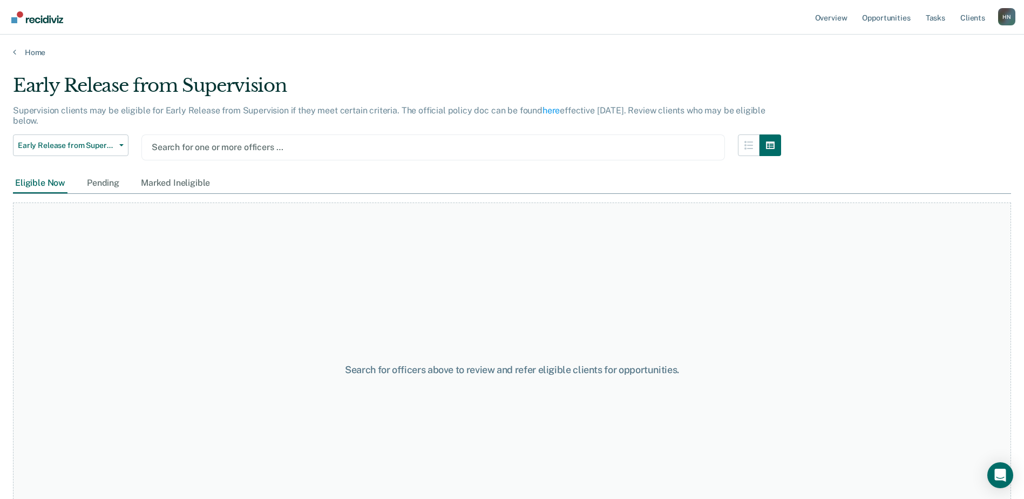
click at [907, 135] on div "Early Release from Supervision Supervision clients may be eligible for Early Re…" at bounding box center [512, 246] width 998 height 343
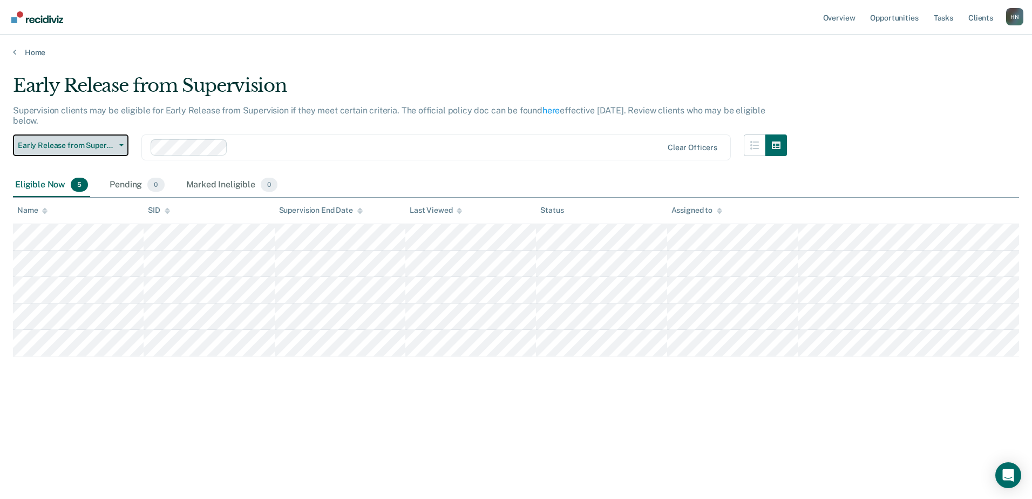
click at [100, 147] on span "Early Release from Supervision" at bounding box center [66, 145] width 97 height 9
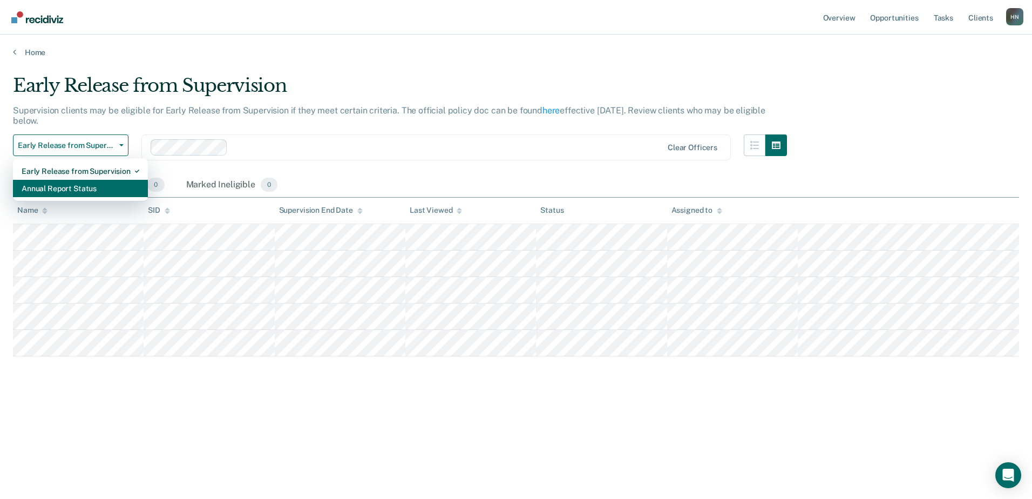
click at [84, 187] on div "Annual Report Status" at bounding box center [81, 188] width 118 height 17
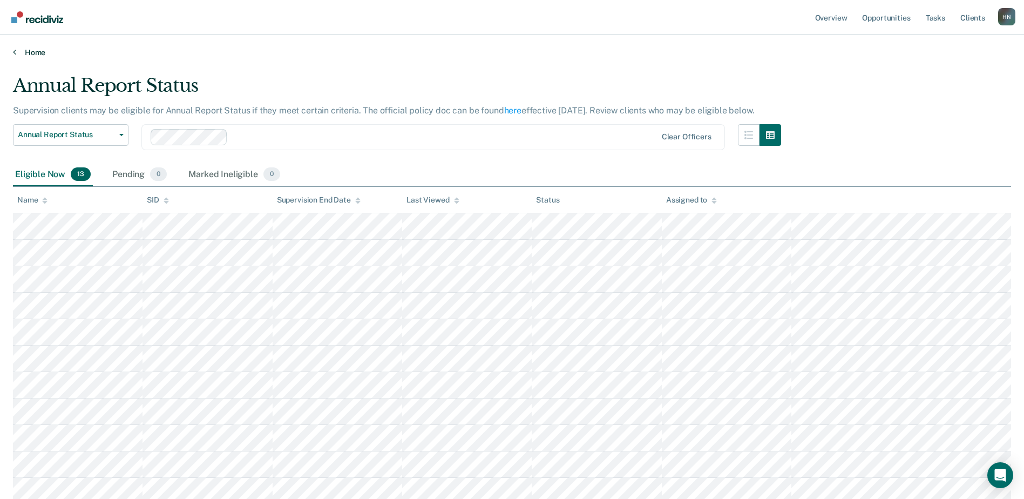
click at [665, 50] on link "Home" at bounding box center [512, 53] width 998 height 10
